Goal: Task Accomplishment & Management: Manage account settings

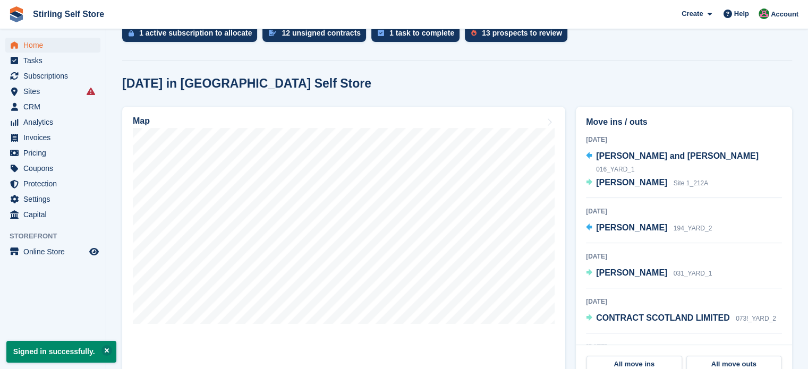
scroll to position [255, 0]
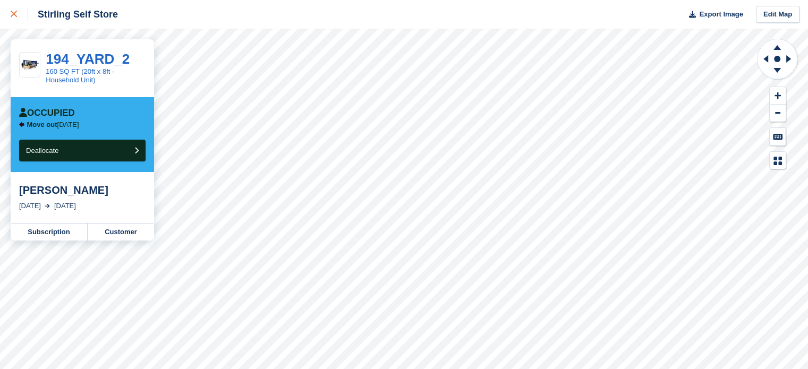
click at [16, 12] on icon at bounding box center [14, 14] width 6 height 6
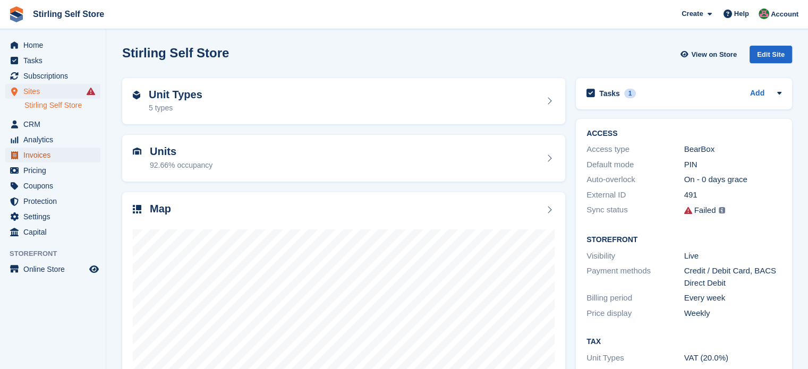
click at [57, 157] on span "Invoices" at bounding box center [55, 155] width 64 height 15
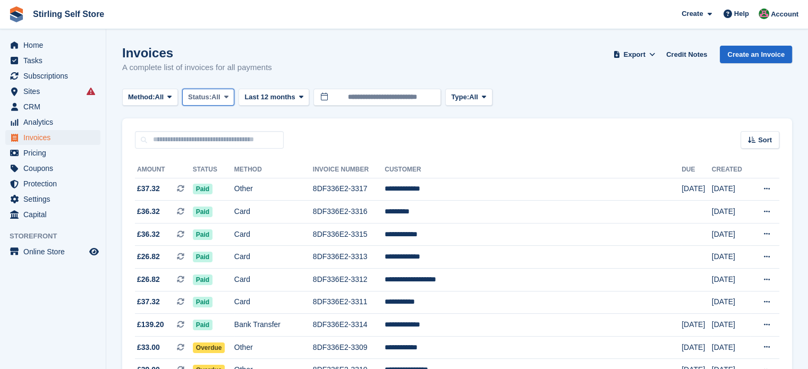
click at [228, 97] on icon at bounding box center [226, 97] width 4 height 7
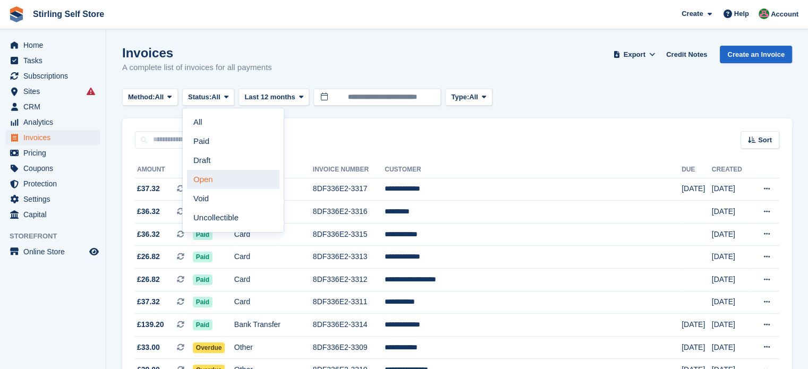
click at [237, 182] on link "Open" at bounding box center [233, 179] width 92 height 19
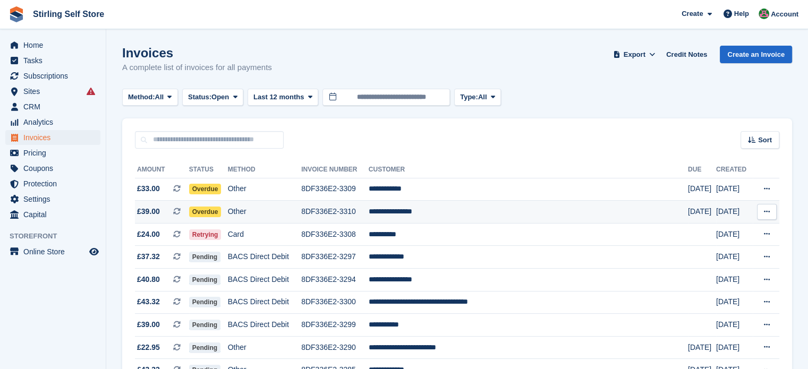
click at [447, 214] on td "**********" at bounding box center [528, 212] width 319 height 23
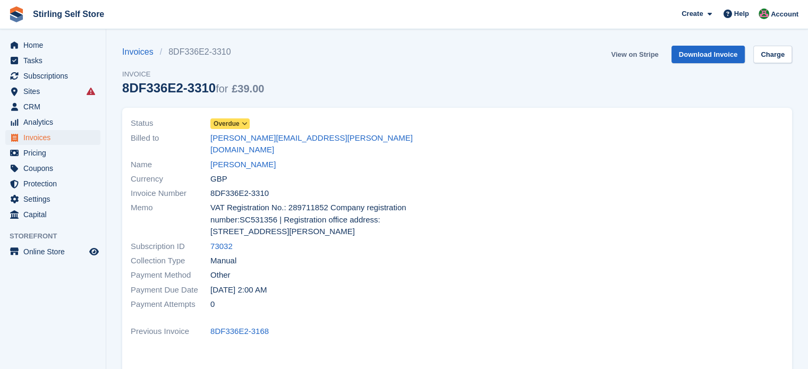
click at [632, 56] on link "View on Stripe" at bounding box center [635, 55] width 56 height 18
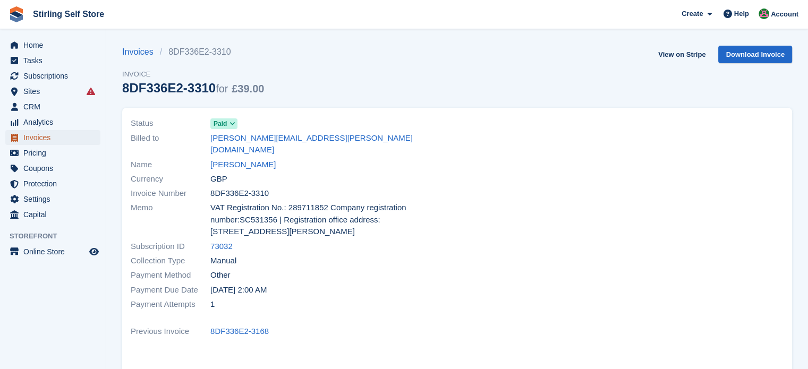
click at [56, 139] on span "Invoices" at bounding box center [55, 137] width 64 height 15
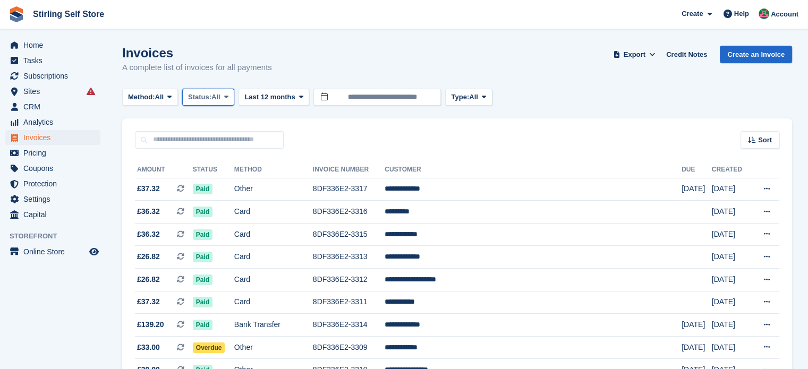
click at [228, 94] on icon at bounding box center [226, 97] width 4 height 7
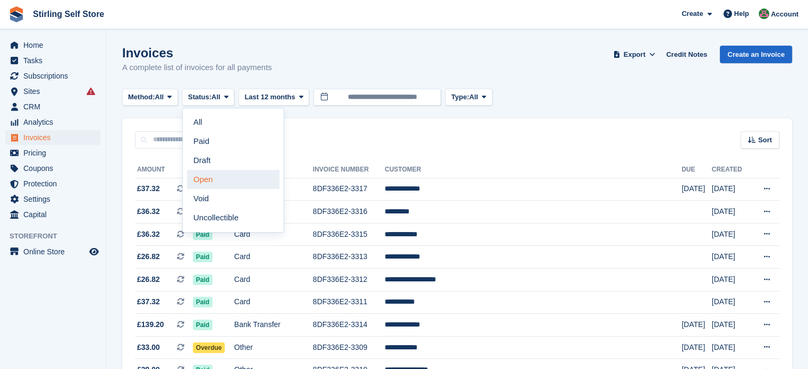
click at [236, 185] on link "Open" at bounding box center [233, 179] width 92 height 19
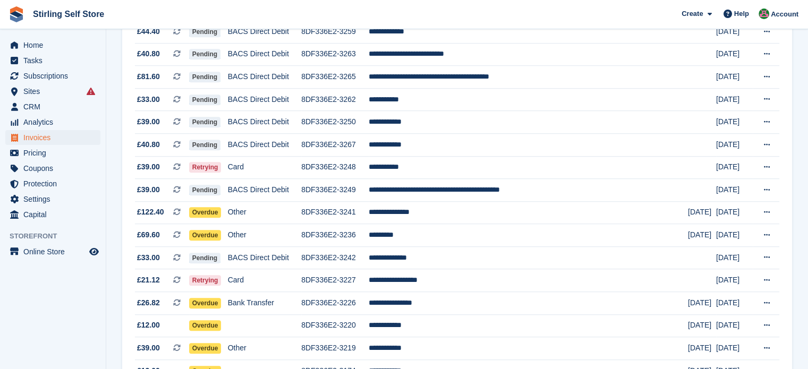
scroll to position [701, 0]
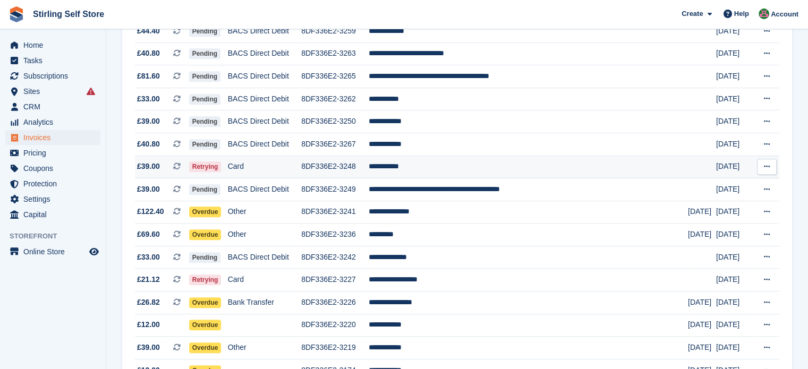
click at [443, 168] on td "**********" at bounding box center [528, 167] width 319 height 23
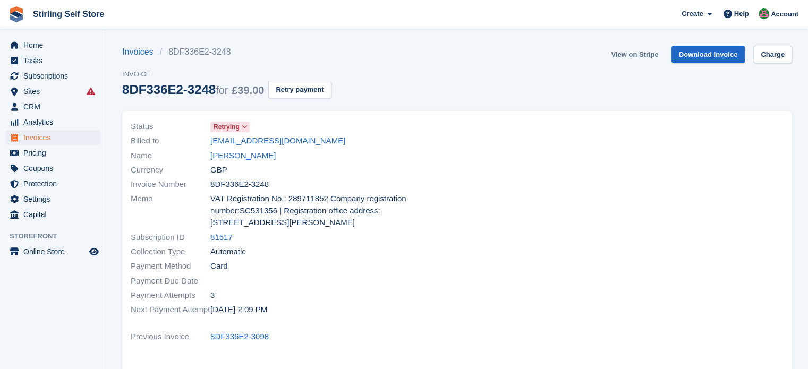
click at [640, 54] on link "View on Stripe" at bounding box center [635, 55] width 56 height 18
click at [77, 141] on span "Invoices" at bounding box center [55, 137] width 64 height 15
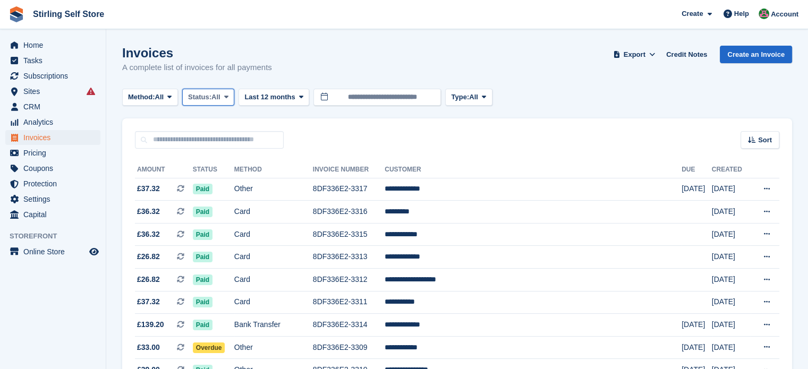
click at [227, 99] on icon at bounding box center [226, 97] width 4 height 7
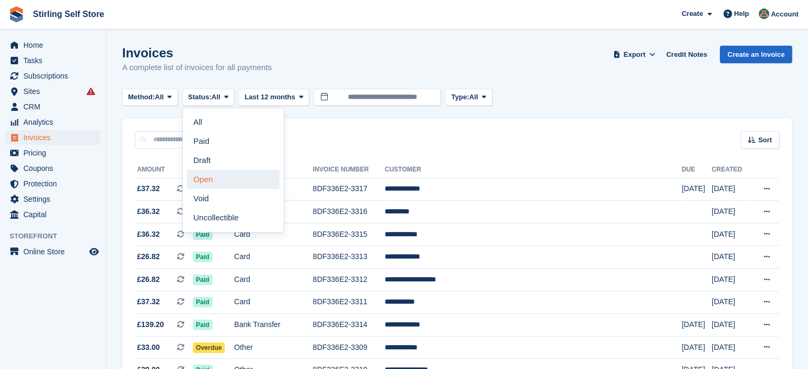
click at [242, 180] on link "Open" at bounding box center [233, 179] width 92 height 19
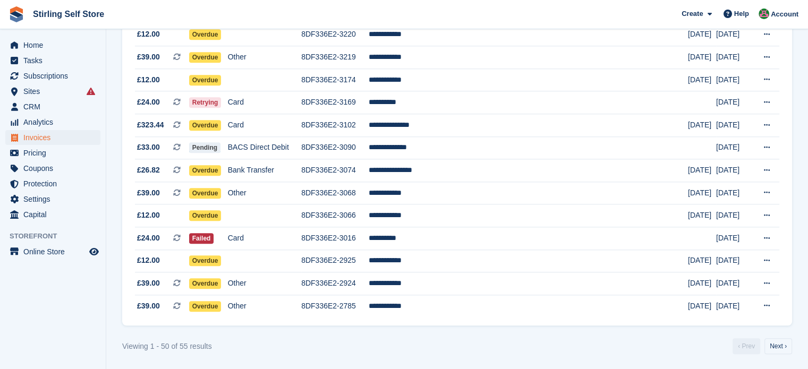
scroll to position [998, 0]
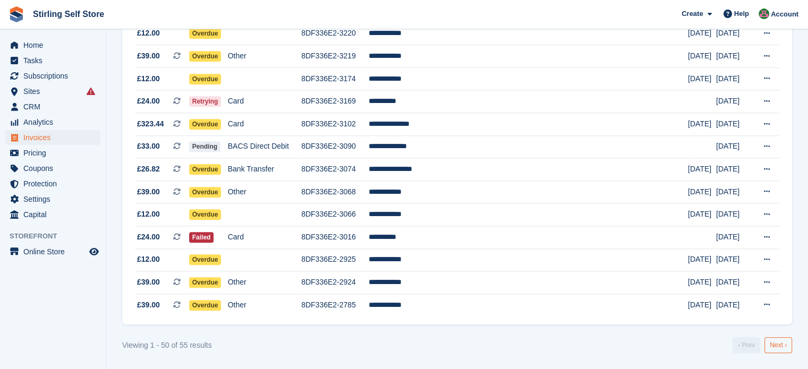
click at [775, 350] on link "Next ›" at bounding box center [779, 345] width 28 height 16
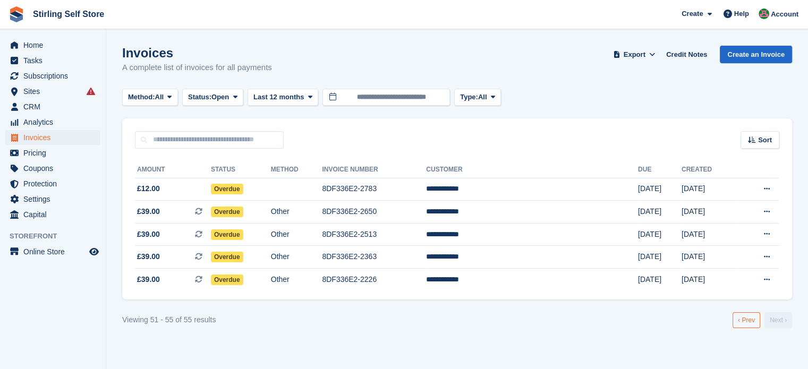
click at [749, 319] on link "‹ Prev" at bounding box center [747, 320] width 28 height 16
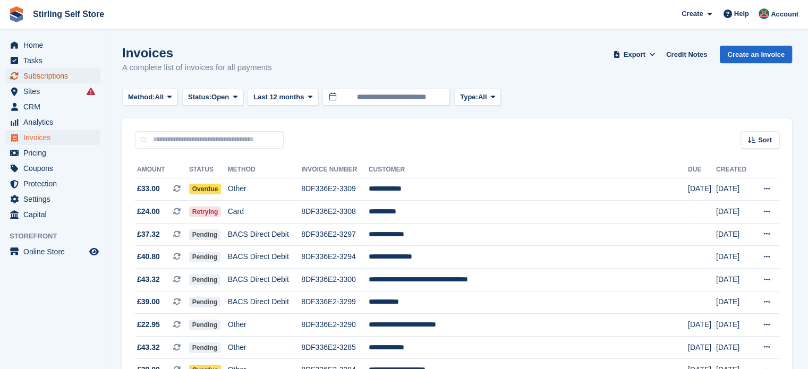
click at [57, 78] on span "Subscriptions" at bounding box center [55, 76] width 64 height 15
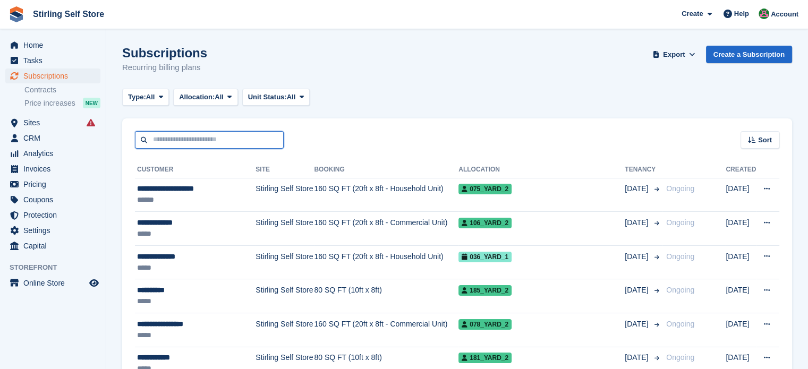
click at [154, 139] on input "text" at bounding box center [209, 140] width 149 height 18
type input "******"
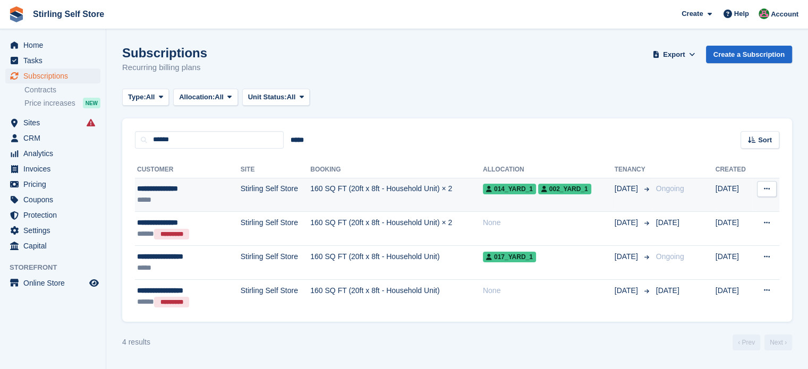
click at [291, 196] on td "Stirling Self Store" at bounding box center [276, 195] width 70 height 34
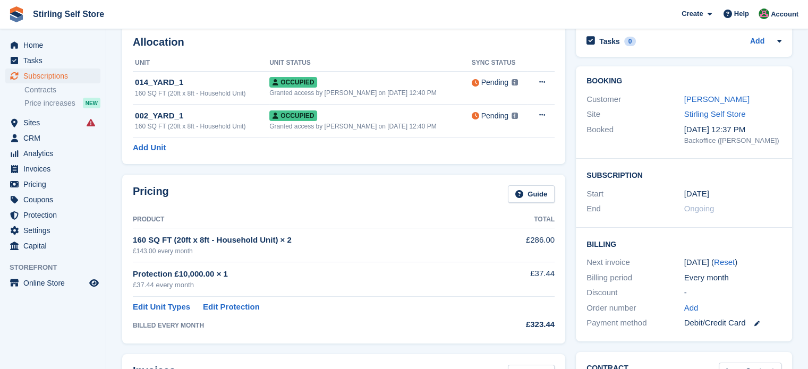
click at [808, 316] on html "Stirling Self Store Create Subscription Invoice Contact Deal Discount Page Help…" at bounding box center [404, 131] width 808 height 369
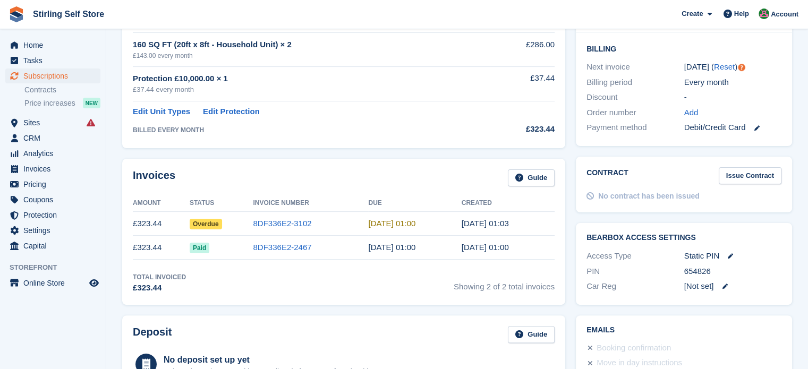
scroll to position [255, 0]
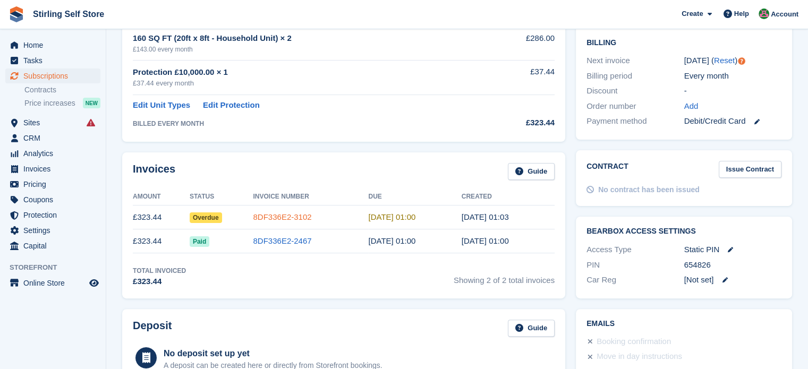
click at [278, 214] on link "8DF336E2-3102" at bounding box center [282, 217] width 58 height 9
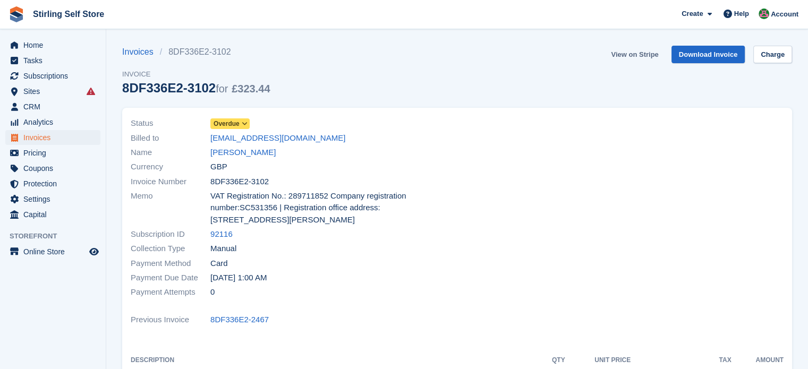
click at [634, 54] on link "View on Stripe" at bounding box center [635, 55] width 56 height 18
